Goal: Entertainment & Leisure: Consume media (video, audio)

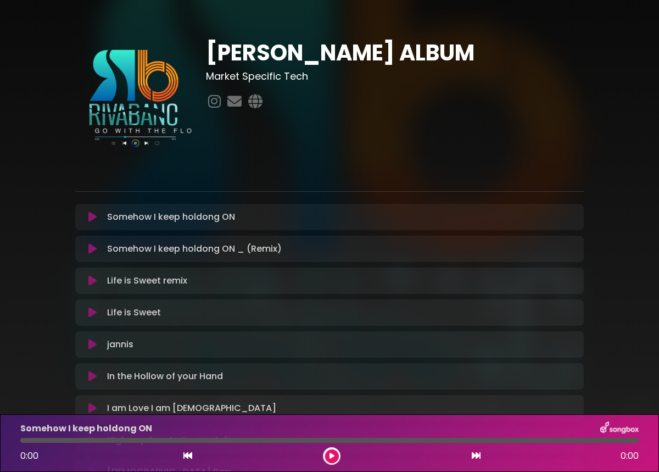
click at [338, 213] on div "Somehow I keep holdong ON Loading Track..." at bounding box center [340, 216] width 474 height 13
click at [232, 103] on icon at bounding box center [234, 101] width 19 height 14
drag, startPoint x: 289, startPoint y: 217, endPoint x: 275, endPoint y: 210, distance: 16.2
click at [275, 210] on div "Somehow I keep holdong ON Loading Track..." at bounding box center [329, 217] width 508 height 26
click at [283, 219] on div "Somehow I keep holdong ON Loading Track..." at bounding box center [340, 216] width 474 height 13
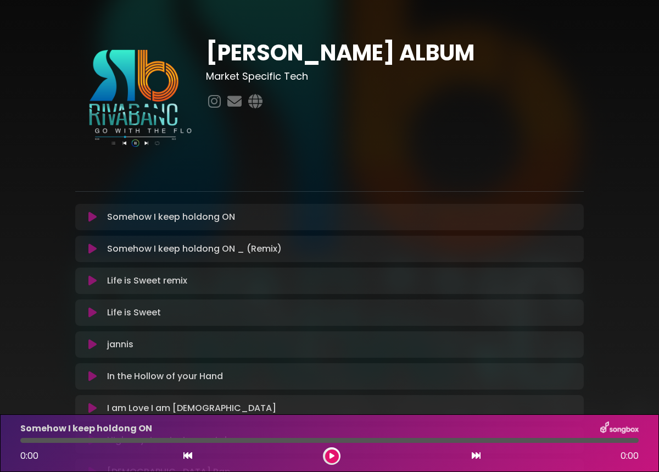
click at [406, 223] on div "Somehow I keep holdong ON Loading Track..." at bounding box center [340, 216] width 474 height 13
click at [92, 217] on icon at bounding box center [92, 216] width 8 height 11
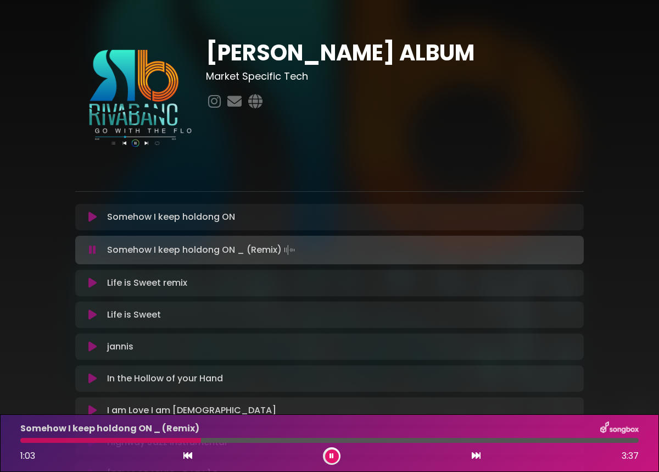
click at [93, 250] on icon at bounding box center [92, 249] width 7 height 11
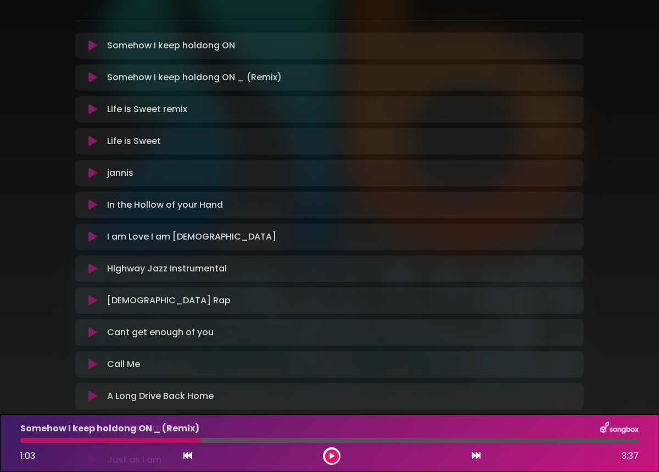
scroll to position [176, 0]
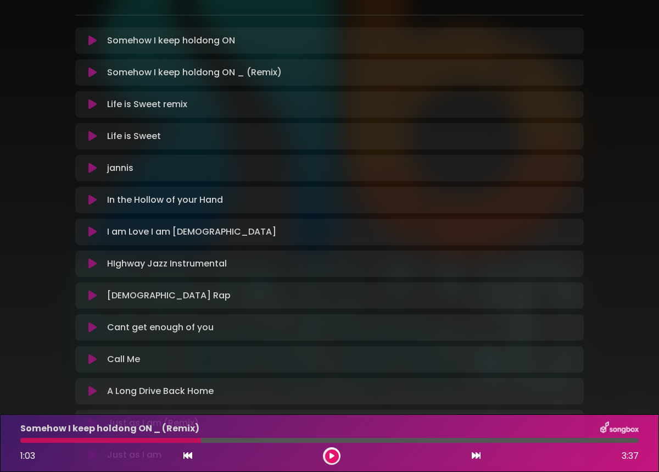
click at [95, 105] on icon at bounding box center [92, 104] width 8 height 11
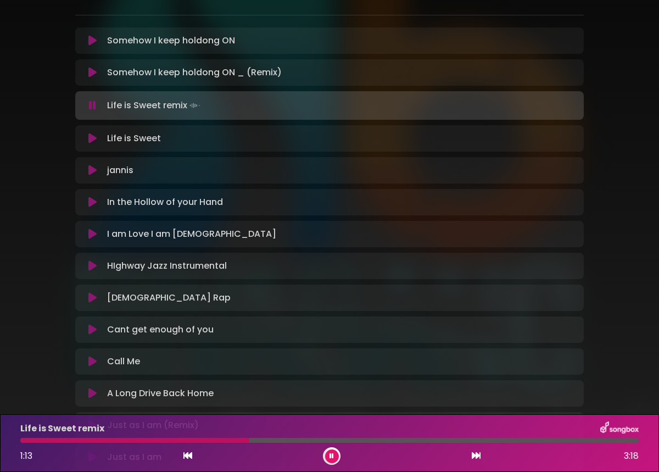
click at [93, 109] on icon at bounding box center [92, 105] width 7 height 11
